Goal: Task Accomplishment & Management: Use online tool/utility

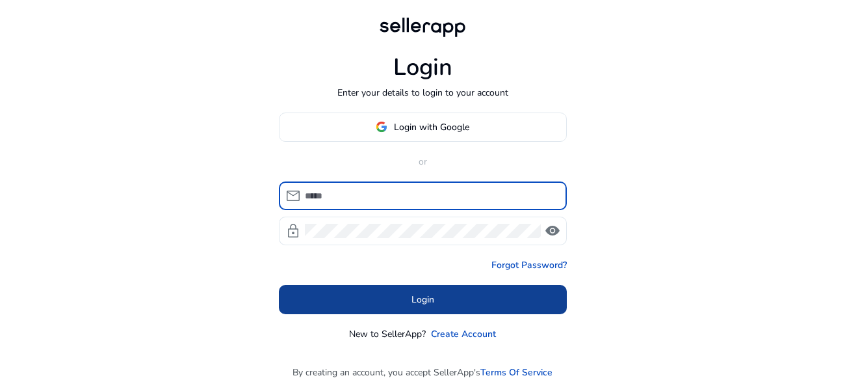
type input "**********"
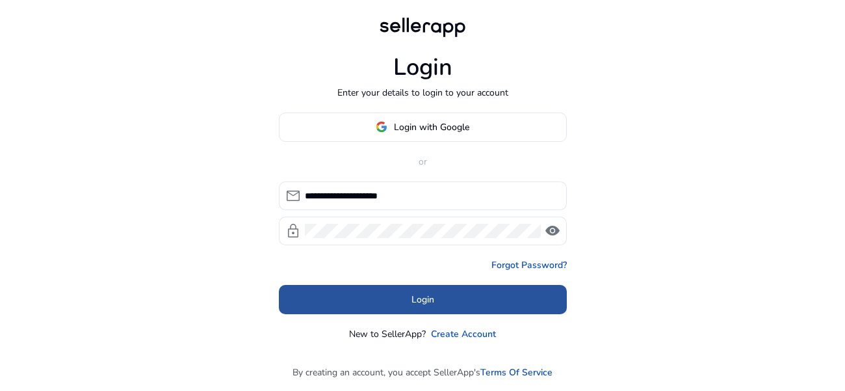
click at [432, 304] on span "Login" at bounding box center [422, 300] width 23 height 14
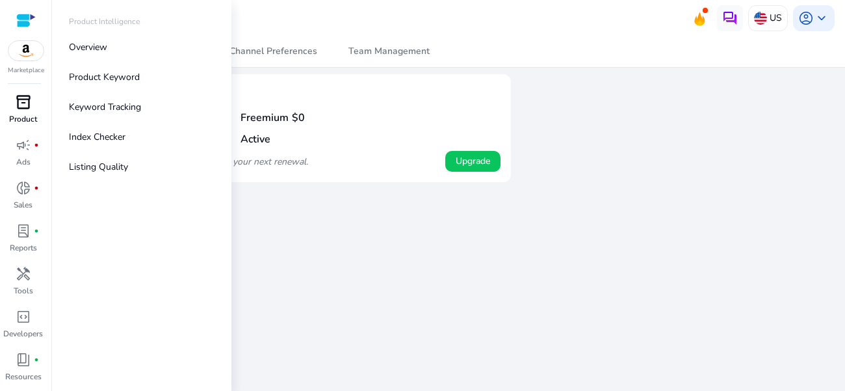
click at [29, 110] on span "inventory_2" at bounding box center [24, 102] width 16 height 16
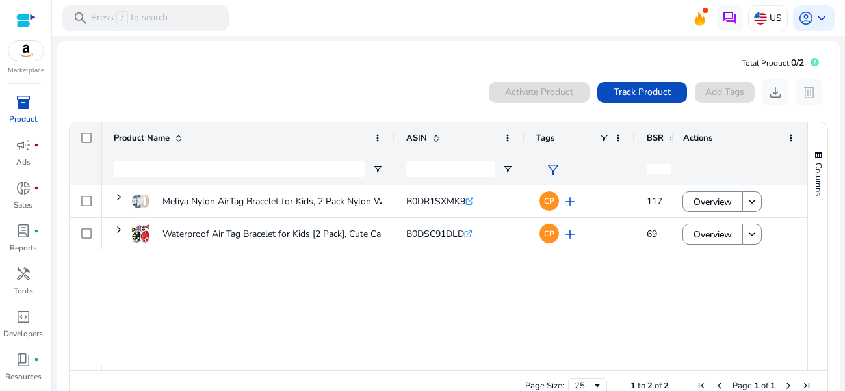
click at [661, 138] on span "BSR" at bounding box center [655, 138] width 17 height 12
click at [626, 100] on span at bounding box center [642, 92] width 90 height 31
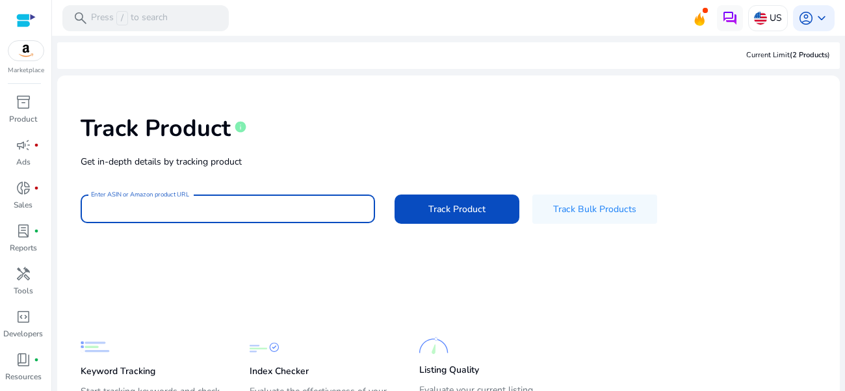
click at [276, 207] on input "Enter ASIN or Amazon product URL" at bounding box center [228, 209] width 274 height 14
